Goal: Navigation & Orientation: Find specific page/section

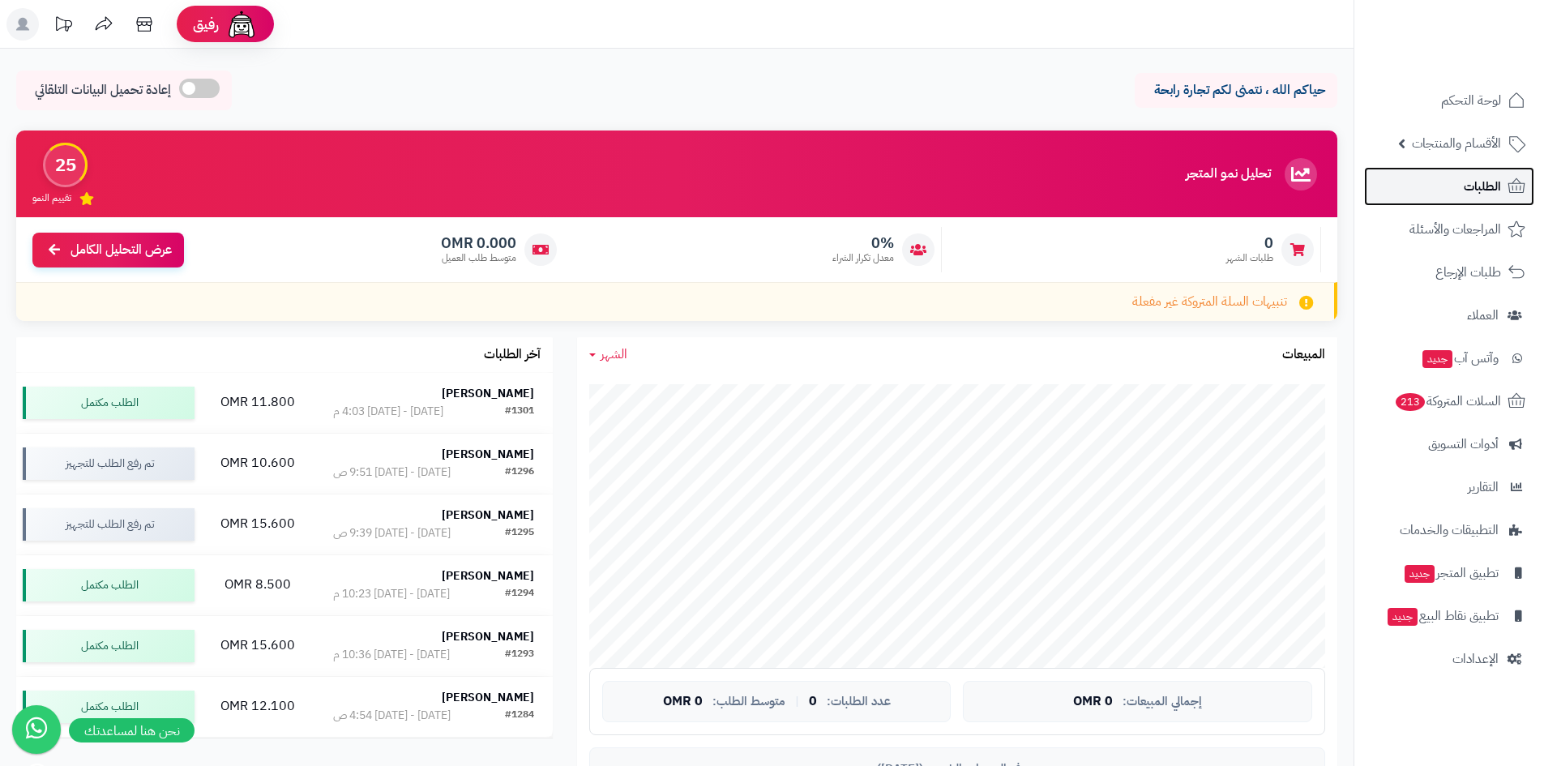
click at [1483, 196] on span "الطلبات" at bounding box center [1482, 186] width 37 height 23
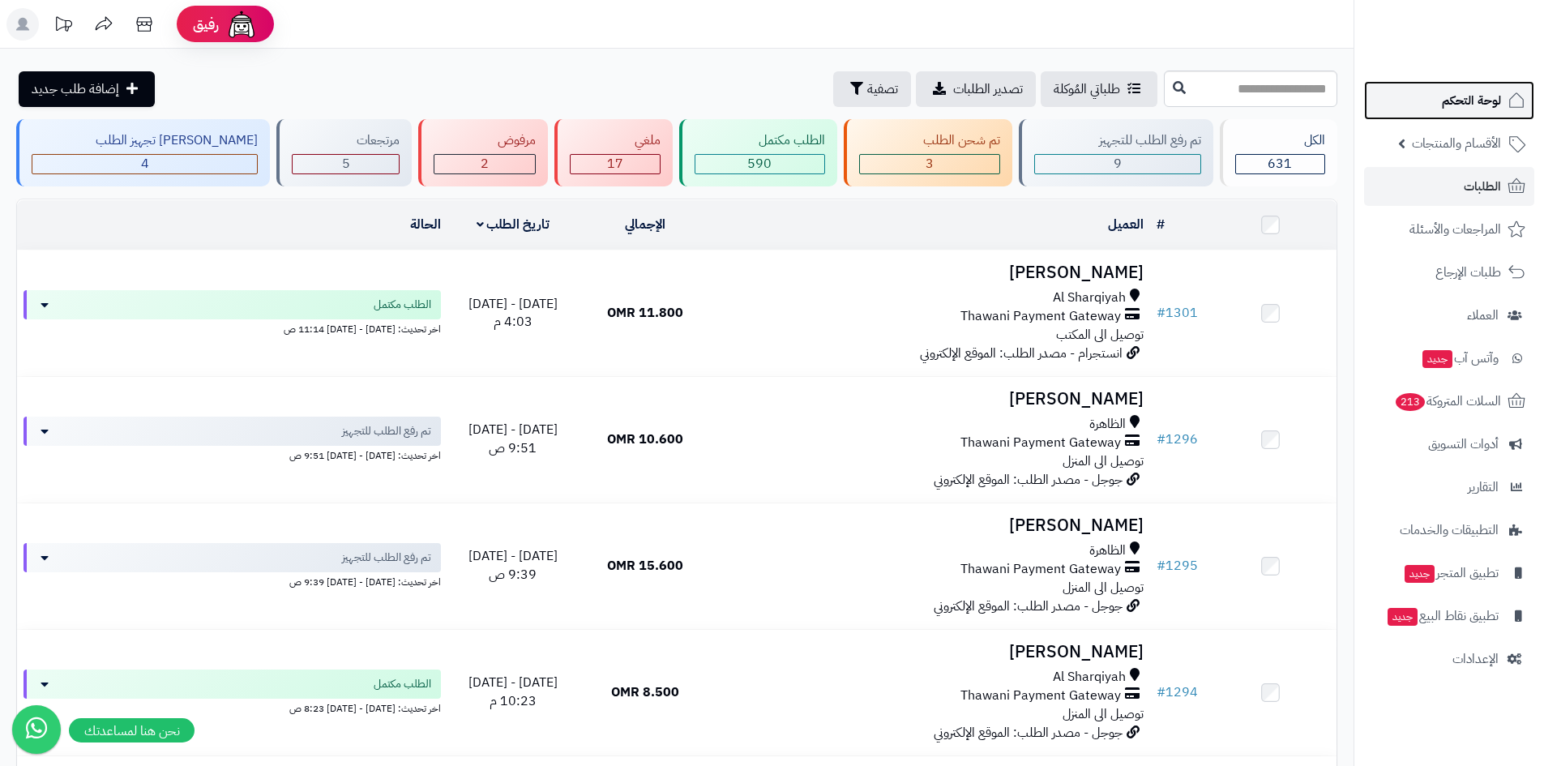
click at [1449, 104] on span "لوحة التحكم" at bounding box center [1471, 100] width 59 height 23
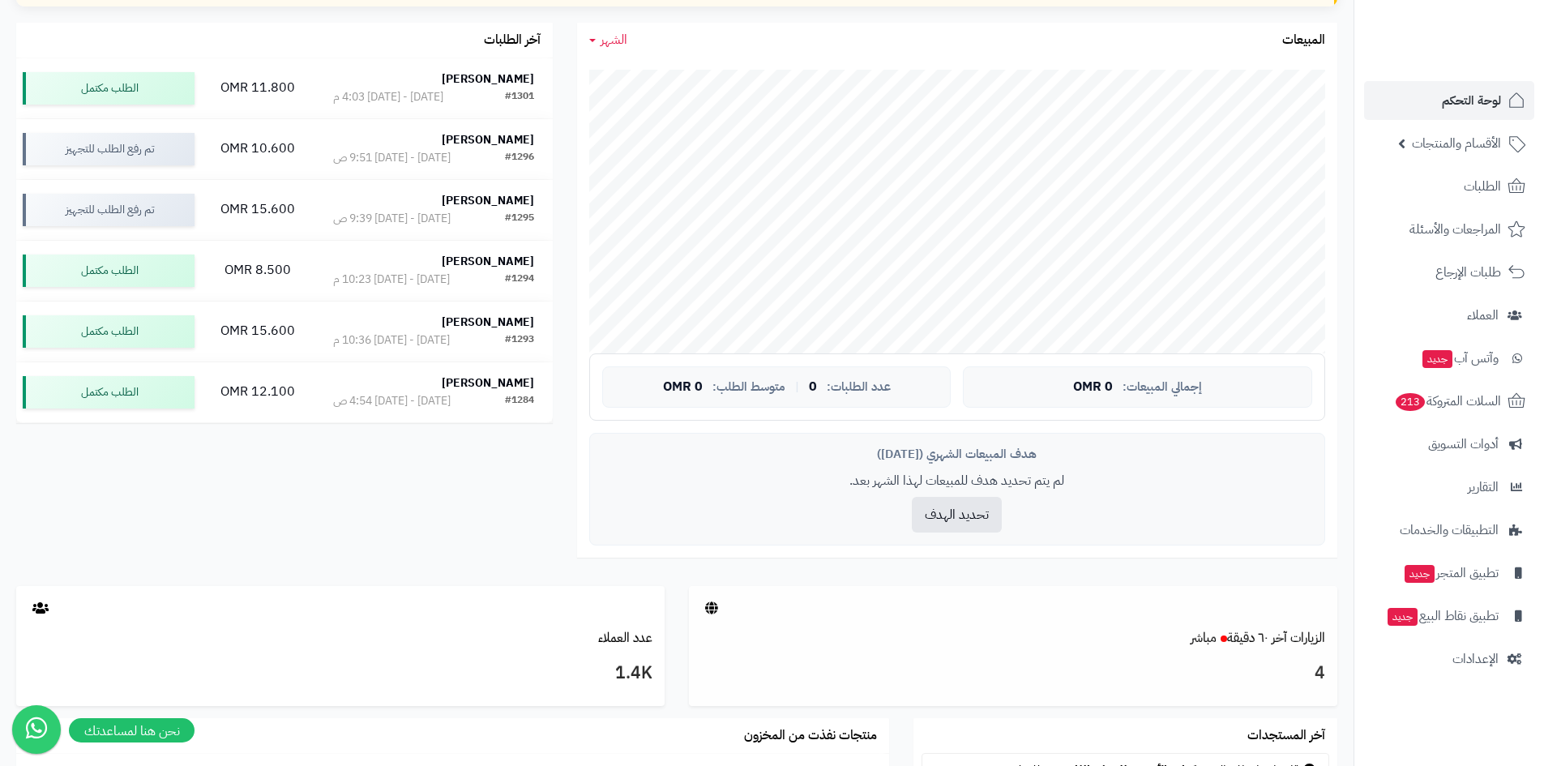
scroll to position [324, 0]
